Goal: Task Accomplishment & Management: Use online tool/utility

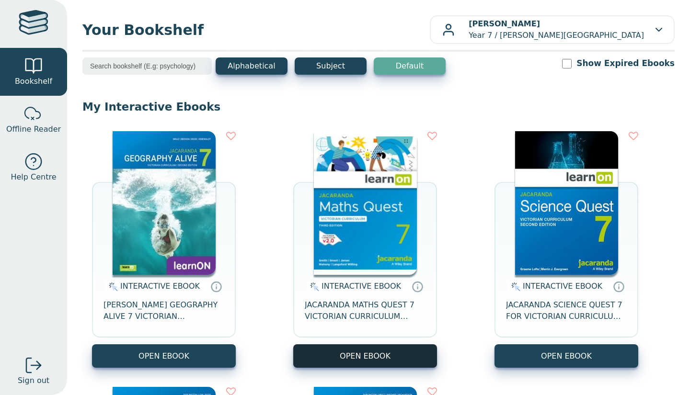
click at [362, 349] on button "OPEN EBOOK" at bounding box center [365, 356] width 144 height 23
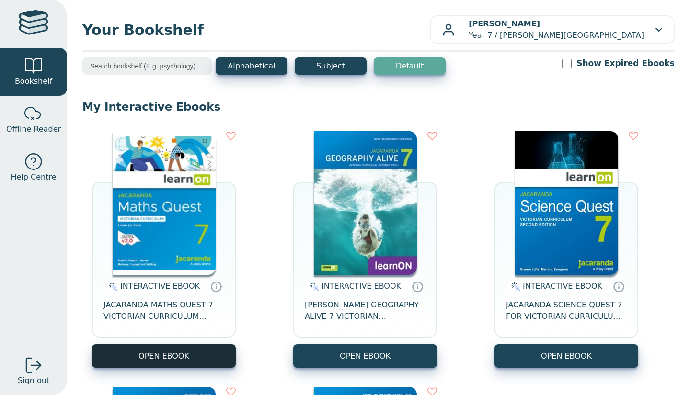
click at [148, 363] on button "OPEN EBOOK" at bounding box center [164, 356] width 144 height 23
